Goal: Task Accomplishment & Management: Manage account settings

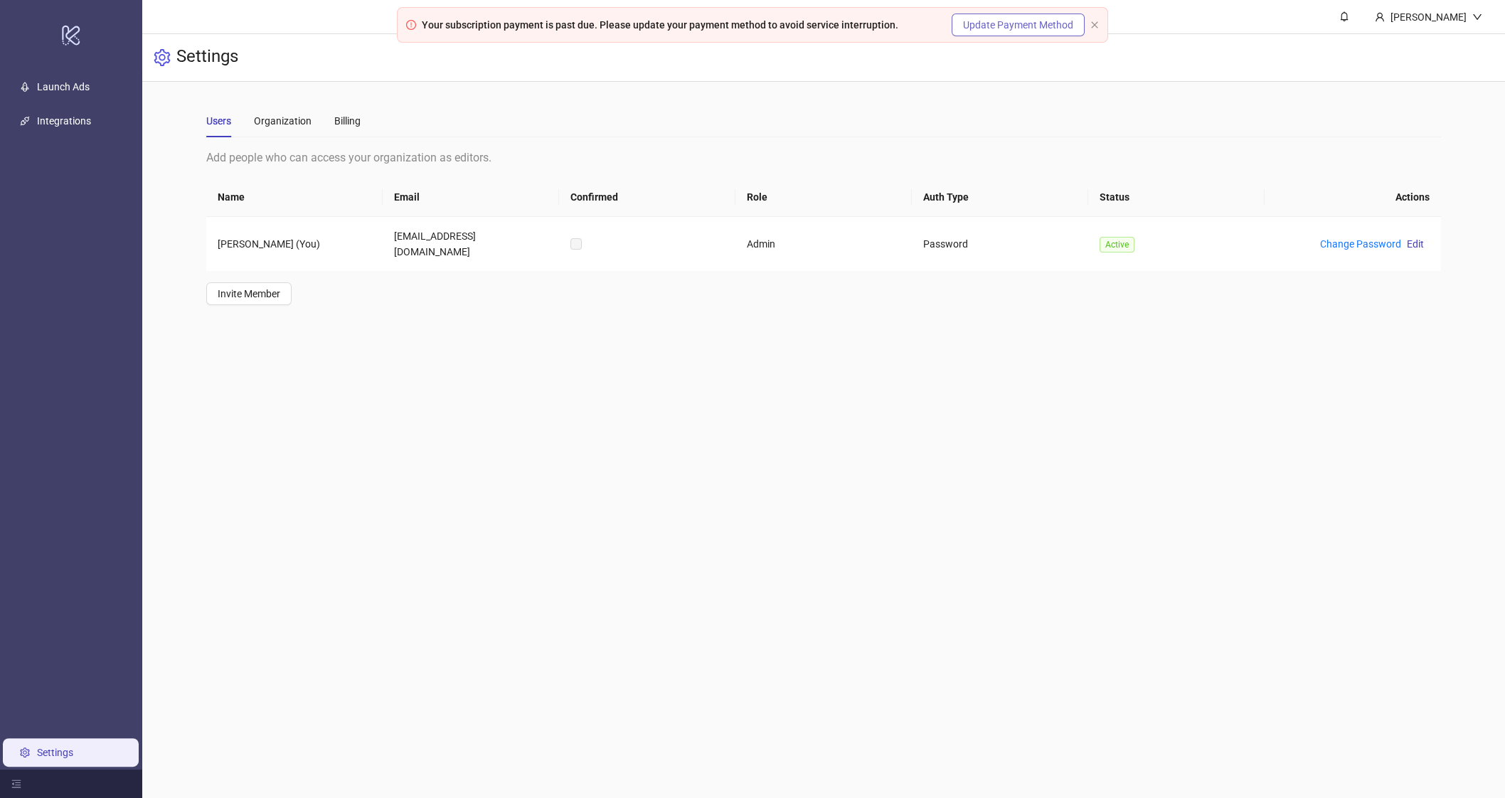
click at [1005, 26] on span "Update Payment Method" at bounding box center [1018, 25] width 110 height 16
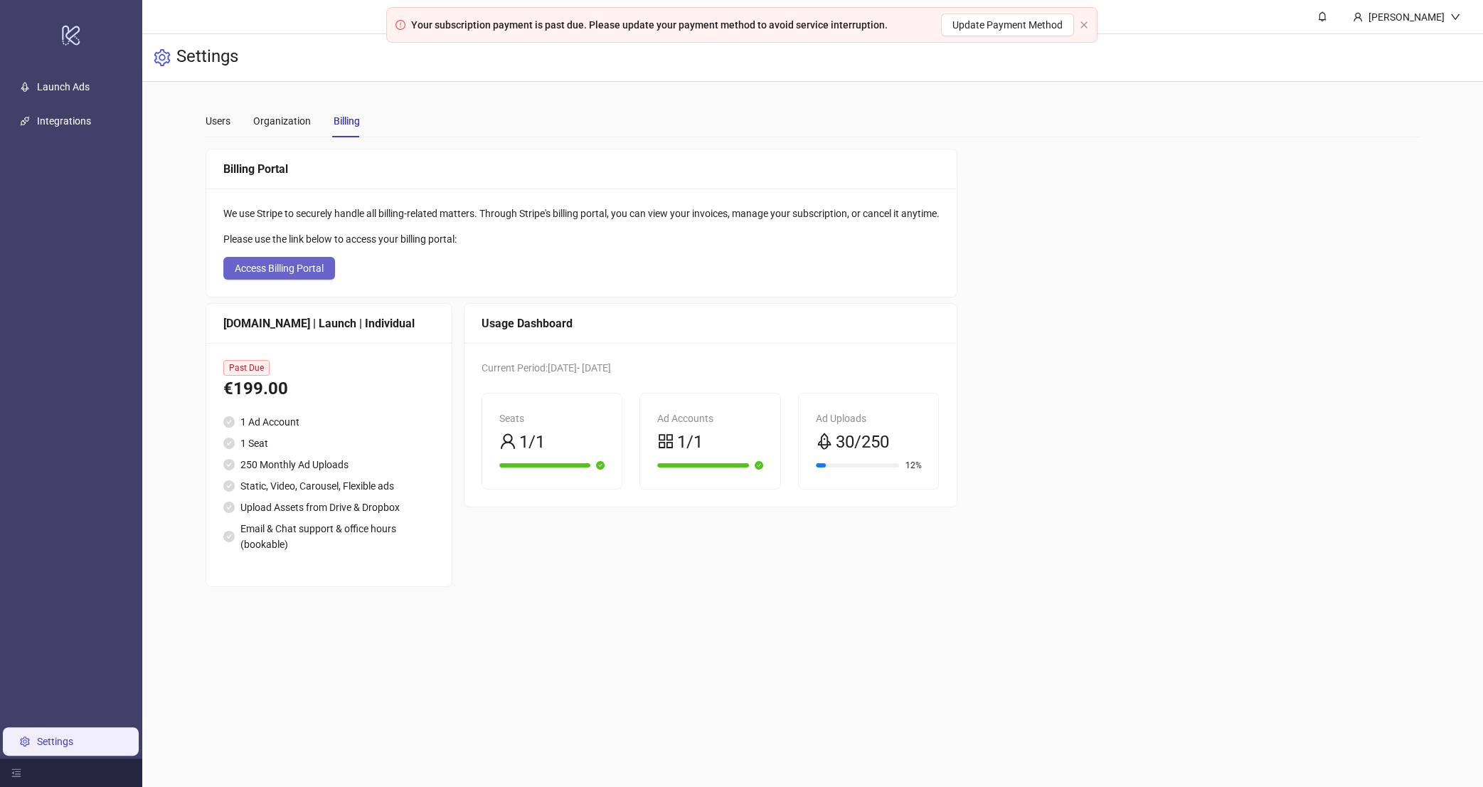
click at [289, 272] on span "Access Billing Portal" at bounding box center [279, 267] width 89 height 11
click at [335, 271] on button "Access Billing Portal" at bounding box center [279, 268] width 112 height 23
click at [333, 268] on span "Access Billing Portal" at bounding box center [295, 267] width 89 height 11
